Goal: Task Accomplishment & Management: Complete application form

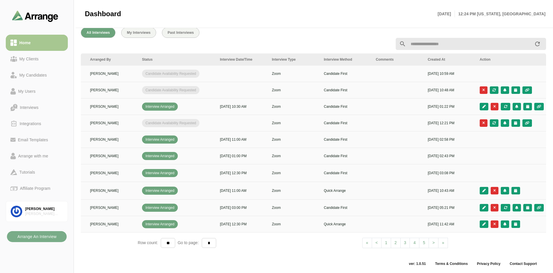
scroll to position [0, 99]
click at [525, 88] on icon "button" at bounding box center [526, 89] width 5 height 3
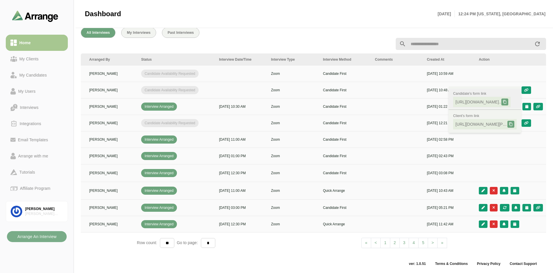
click at [507, 100] on icon at bounding box center [505, 102] width 4 height 4
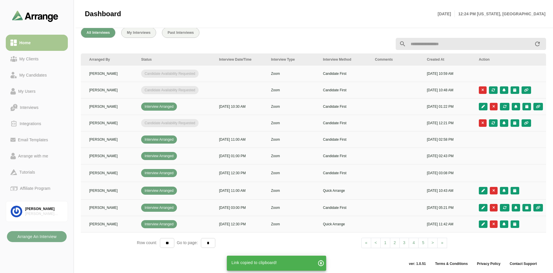
click at [322, 266] on icon "button" at bounding box center [320, 262] width 7 height 7
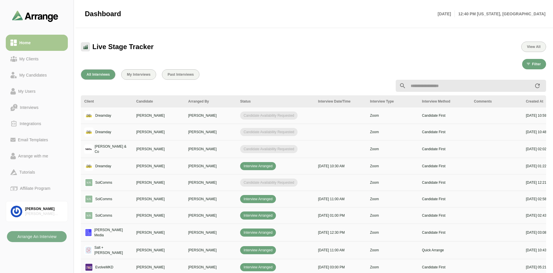
scroll to position [173, 0]
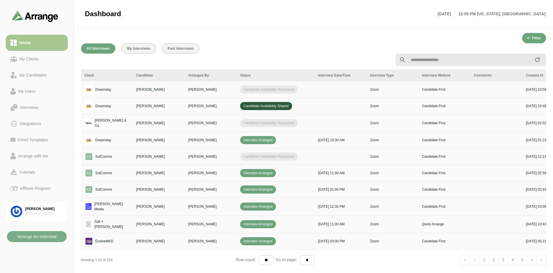
scroll to position [204, 0]
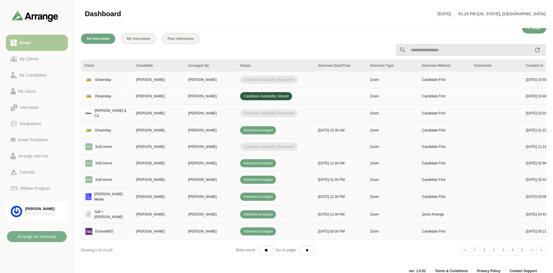
click at [29, 41] on div "Home" at bounding box center [25, 42] width 16 height 7
click at [36, 75] on div "My Candidates" at bounding box center [33, 75] width 32 height 7
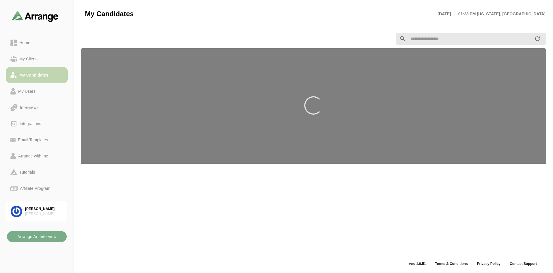
scroll to position [2, 0]
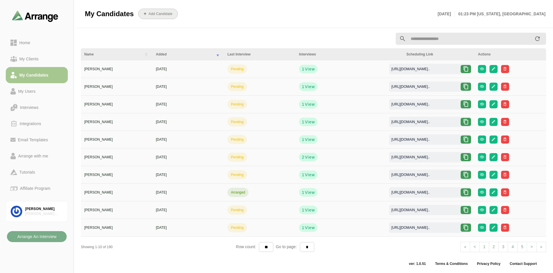
click at [158, 13] on b "Add Candidate" at bounding box center [160, 14] width 24 height 4
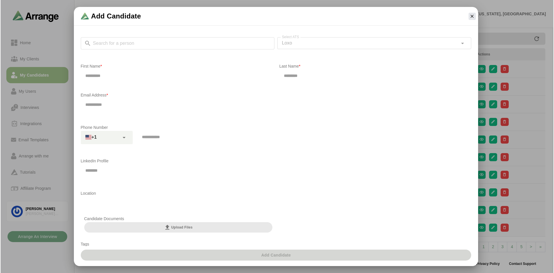
scroll to position [0, 0]
click at [146, 43] on div "Search for a person Search for a person Select ATS Loxo **** Select ATS" at bounding box center [275, 46] width 391 height 18
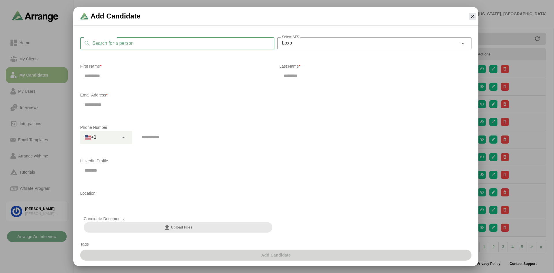
click at [146, 43] on input "Search for a person" at bounding box center [183, 43] width 184 height 12
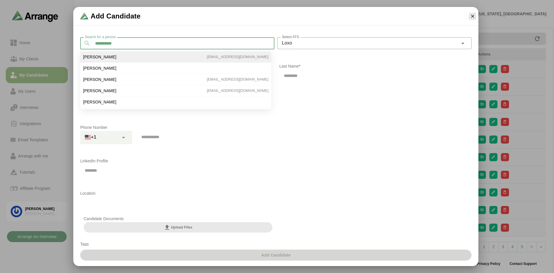
type input "**********"
click at [87, 55] on span "Abbie Moore" at bounding box center [99, 56] width 33 height 5
type input "*****"
type input "**********"
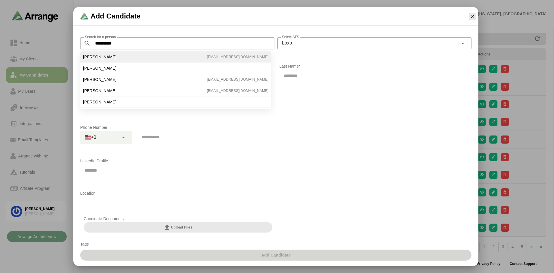
type input "**********"
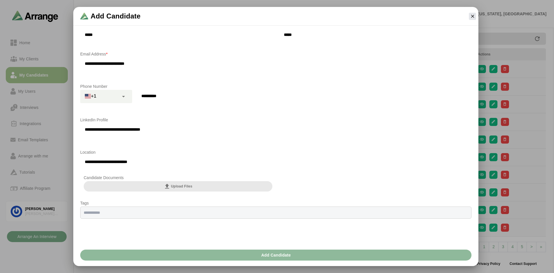
scroll to position [43, 0]
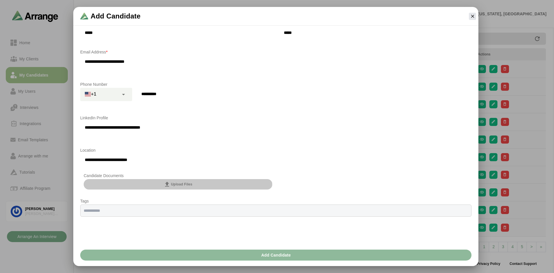
click at [175, 184] on span "Upload Files" at bounding box center [178, 184] width 29 height 7
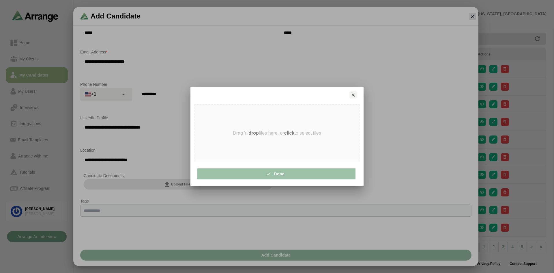
click at [290, 132] on strong "click" at bounding box center [289, 132] width 10 height 5
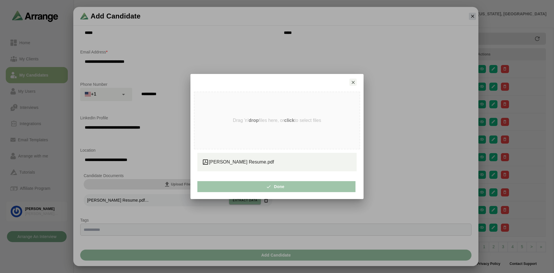
click at [278, 187] on span "Done" at bounding box center [276, 186] width 16 height 11
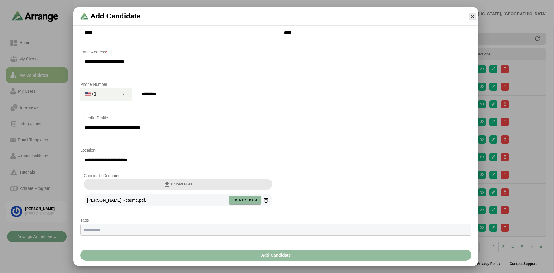
click at [264, 255] on span "Add Candidate" at bounding box center [276, 254] width 30 height 11
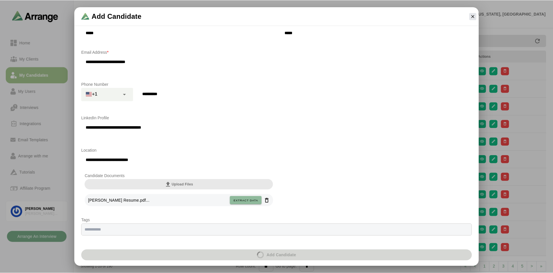
scroll to position [2, 0]
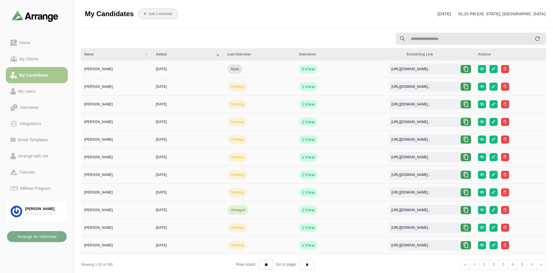
click at [466, 66] on icon at bounding box center [466, 69] width 6 height 6
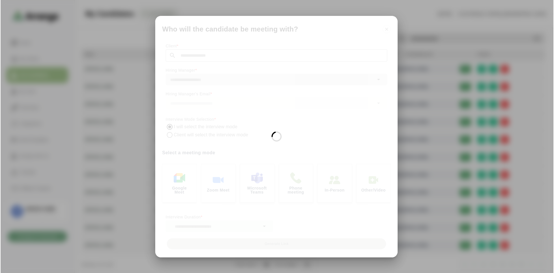
scroll to position [0, 0]
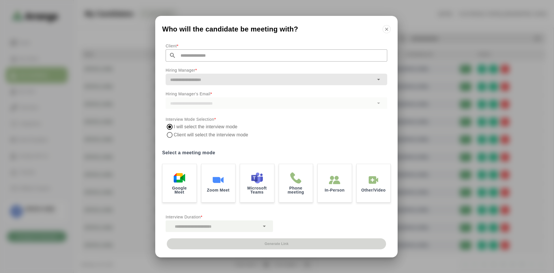
click at [263, 56] on input "text" at bounding box center [281, 55] width 211 height 12
click at [178, 70] on span "Dreamday" at bounding box center [178, 71] width 20 height 6
type input "********"
click at [188, 76] on input "text" at bounding box center [270, 80] width 208 height 8
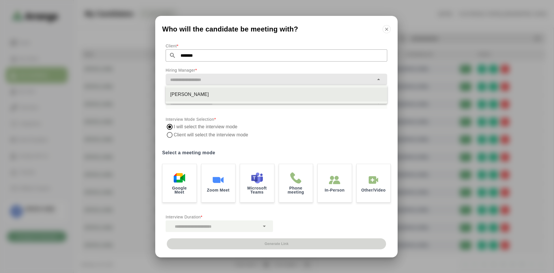
click at [190, 96] on div "Lauren Sprung" at bounding box center [276, 94] width 212 height 7
type input "**********"
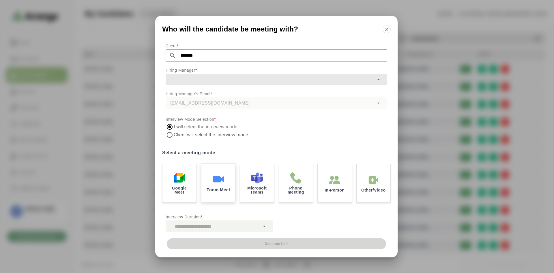
click at [221, 176] on img at bounding box center [218, 179] width 12 height 12
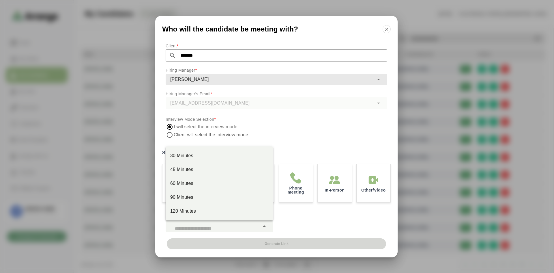
click at [264, 226] on icon at bounding box center [264, 225] width 7 height 7
click at [195, 156] on div "30 Minutes" at bounding box center [219, 155] width 98 height 7
type input "**"
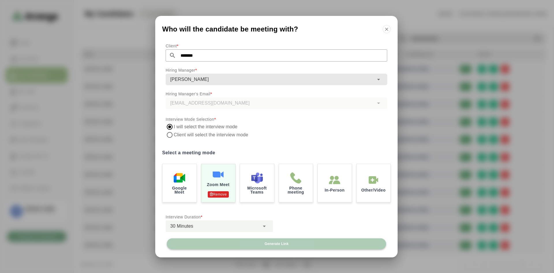
click at [269, 242] on span "Generate Link" at bounding box center [276, 243] width 24 height 5
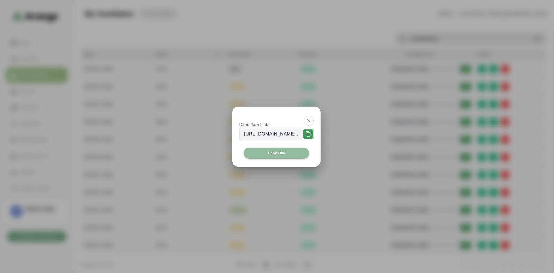
click at [283, 154] on span "Copy Link" at bounding box center [276, 153] width 18 height 5
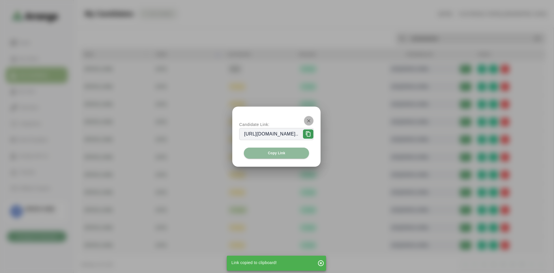
click at [314, 117] on button "button" at bounding box center [309, 121] width 10 height 10
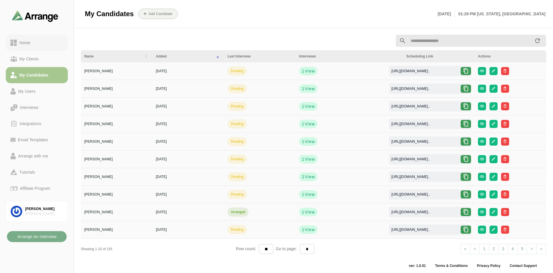
click at [27, 40] on div "Home" at bounding box center [25, 42] width 16 height 7
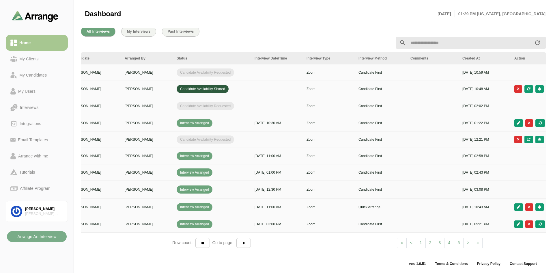
scroll to position [0, 99]
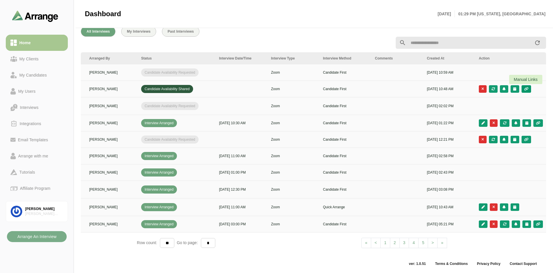
click at [525, 89] on icon "button" at bounding box center [526, 88] width 5 height 3
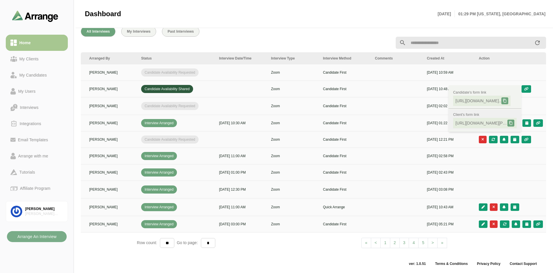
click at [512, 122] on icon at bounding box center [511, 123] width 4 height 4
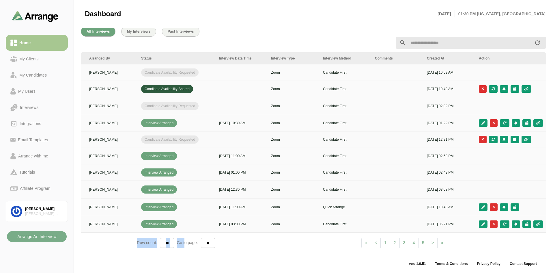
drag, startPoint x: 185, startPoint y: 248, endPoint x: 118, endPoint y: 250, distance: 66.9
click at [118, 250] on div "Client Candidate Arranged By Status Interview Date/Time Interview Type Intervie…" at bounding box center [313, 152] width 465 height 200
click at [245, 241] on div "Row count: ** ** ** Go to page: * * * * * * * * * ** ** ** **" at bounding box center [214, 243] width 155 height 10
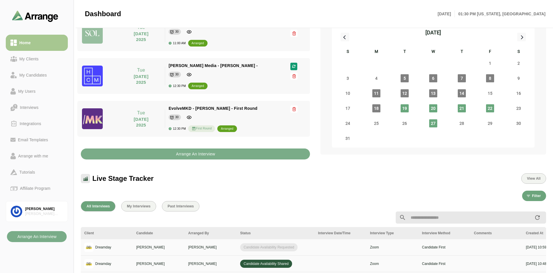
scroll to position [0, 0]
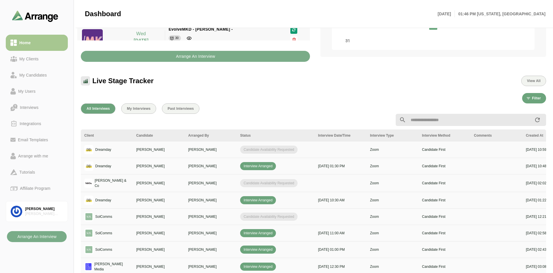
scroll to position [144, 0]
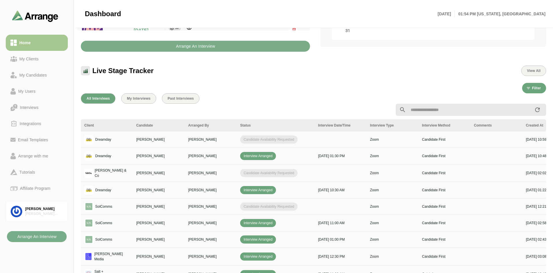
click at [247, 85] on div "Filter" at bounding box center [313, 88] width 465 height 10
